Goal: Information Seeking & Learning: Learn about a topic

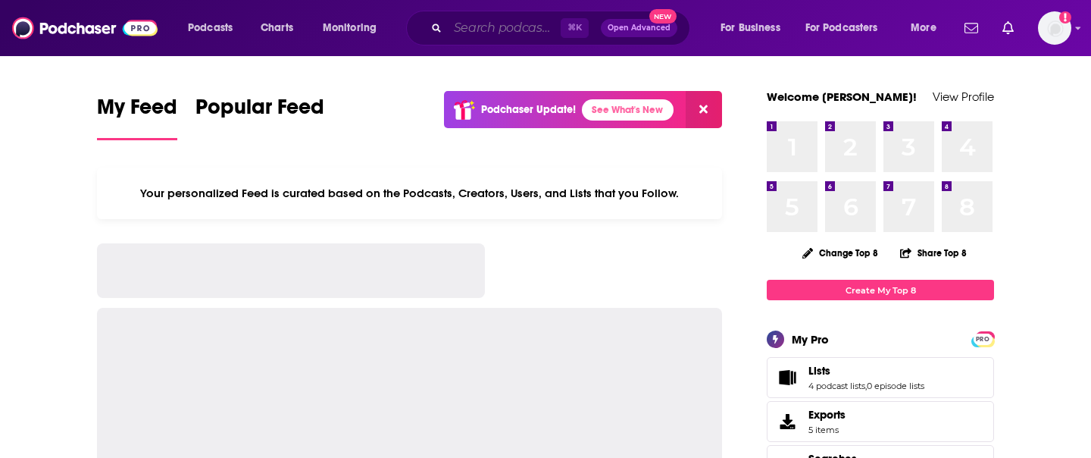
click at [502, 28] on input "Search podcasts, credits, & more..." at bounding box center [504, 28] width 113 height 24
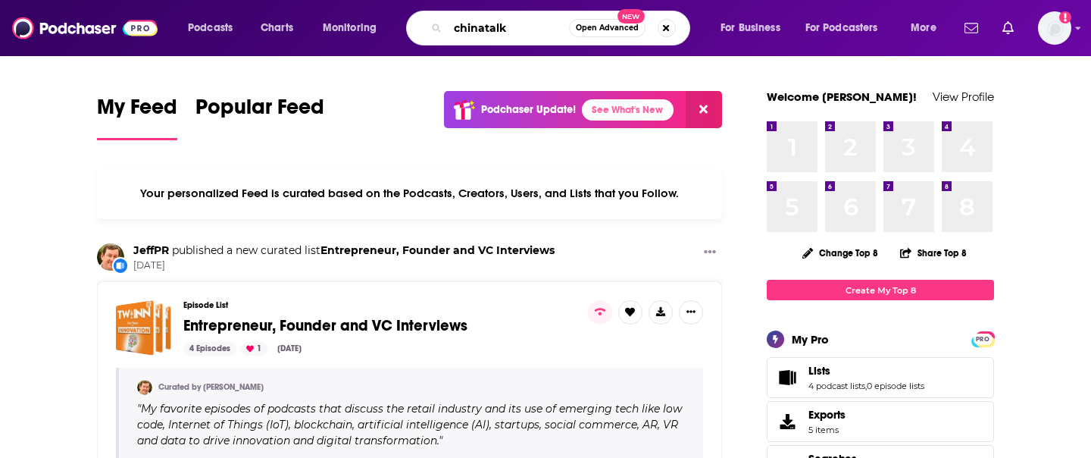
type input "chinatalk"
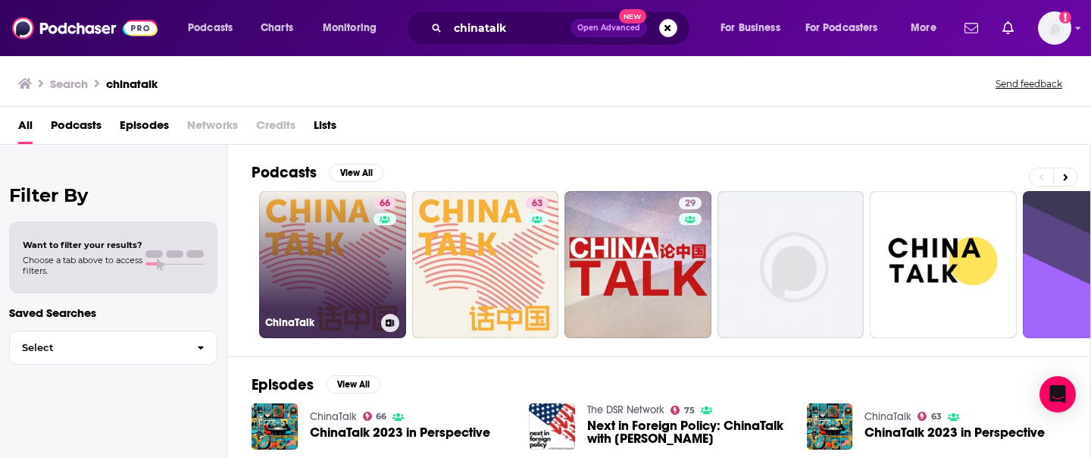
click at [345, 241] on link "66 ChinaTalk" at bounding box center [332, 264] width 147 height 147
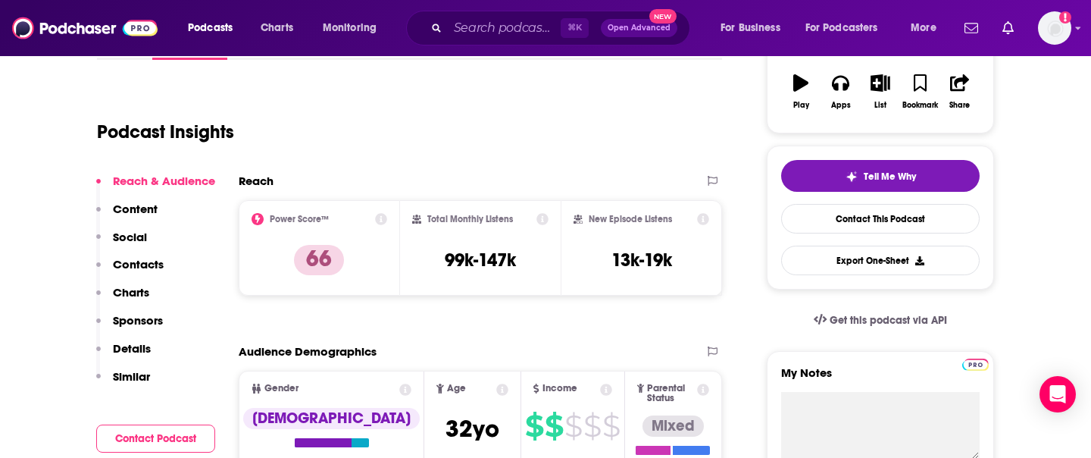
scroll to position [271, 0]
